Goal: Information Seeking & Learning: Learn about a topic

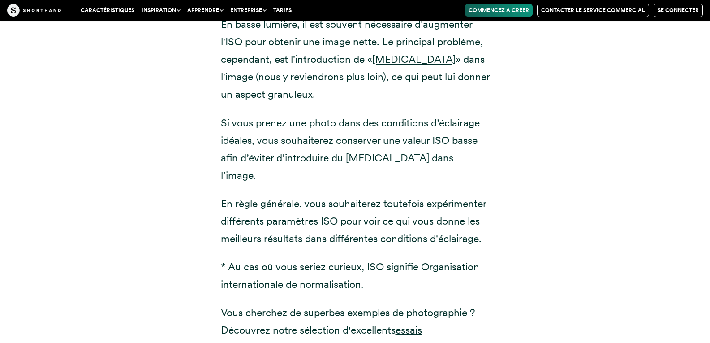
scroll to position [1439, 0]
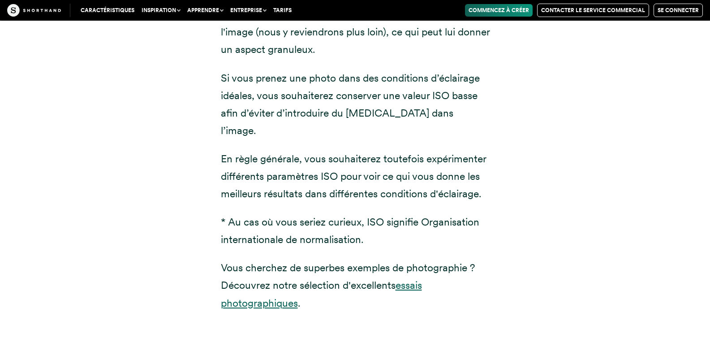
click at [275, 284] on font "essais photographiques" at bounding box center [321, 294] width 201 height 30
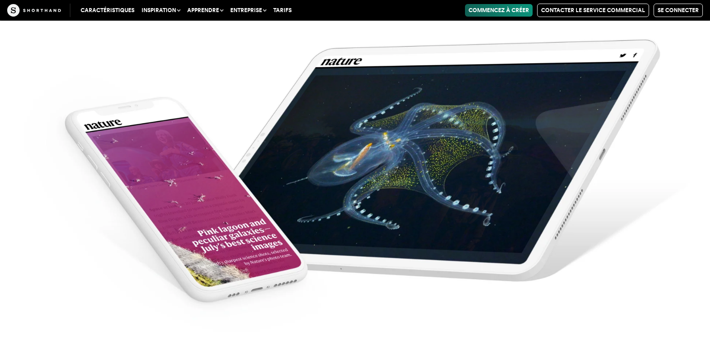
scroll to position [3764, 0]
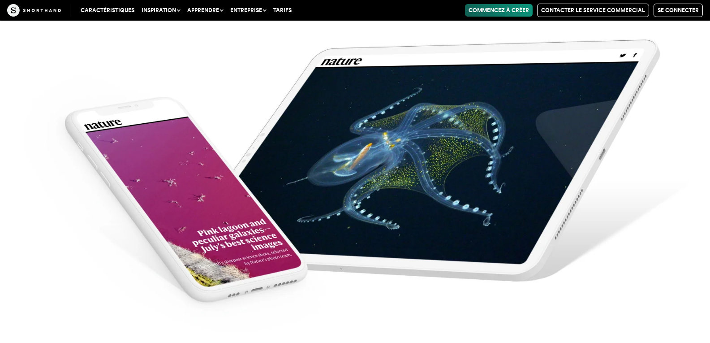
click at [473, 145] on img at bounding box center [355, 171] width 710 height 343
click at [348, 59] on img at bounding box center [355, 171] width 710 height 343
click at [503, 8] on font "Commencez à créer" at bounding box center [499, 10] width 60 height 6
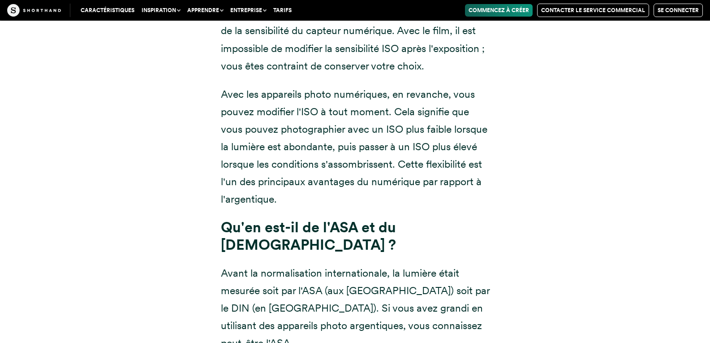
scroll to position [7454, 0]
